Goal: Navigation & Orientation: Go to known website

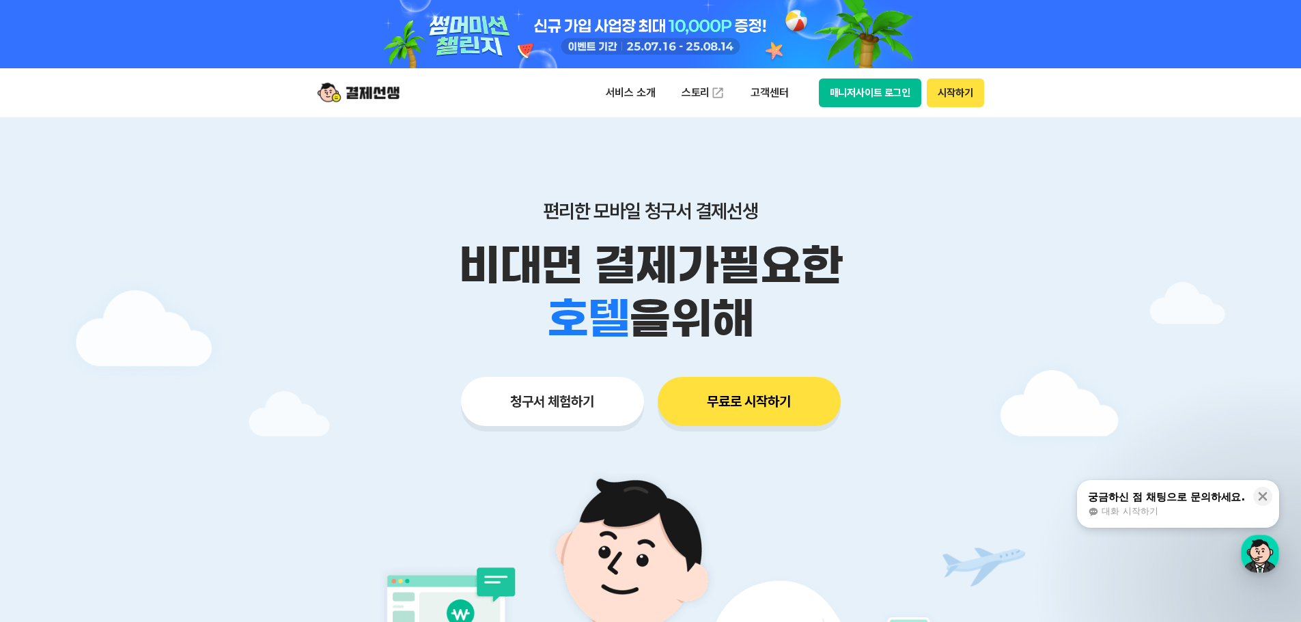
click at [951, 92] on button "시작하기" at bounding box center [955, 93] width 57 height 29
click at [871, 99] on button "매니저사이트 로그인" at bounding box center [870, 93] width 103 height 29
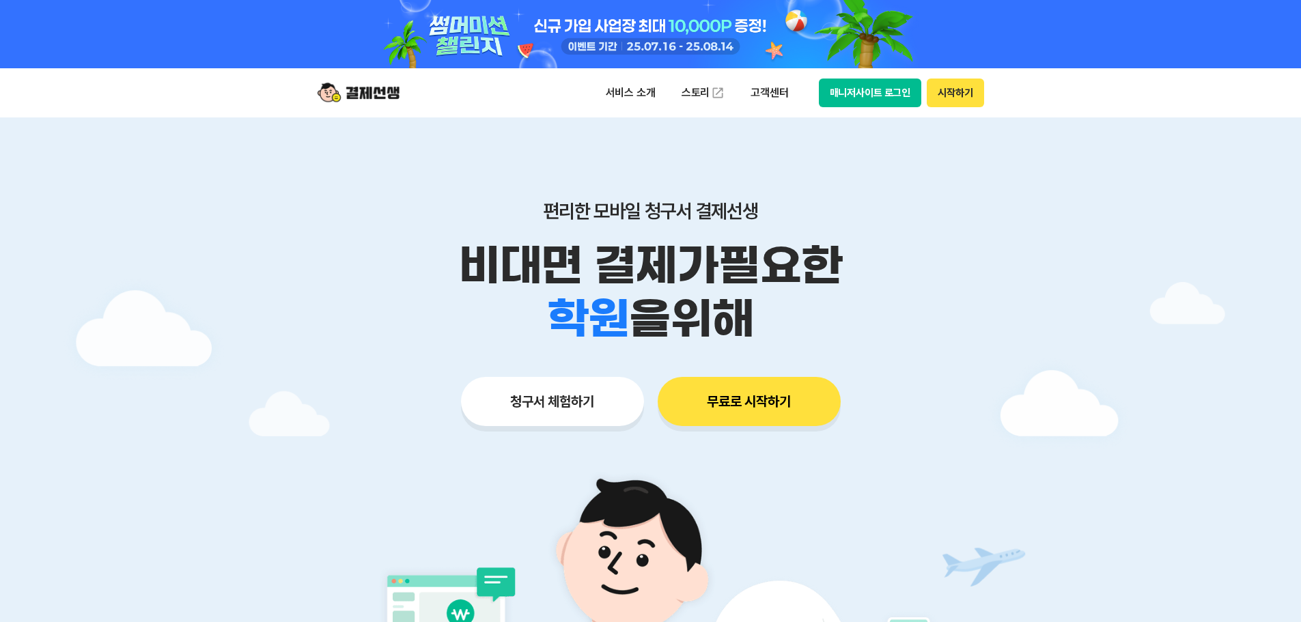
click at [869, 92] on button "매니저사이트 로그인" at bounding box center [870, 93] width 103 height 29
